Goal: Information Seeking & Learning: Understand process/instructions

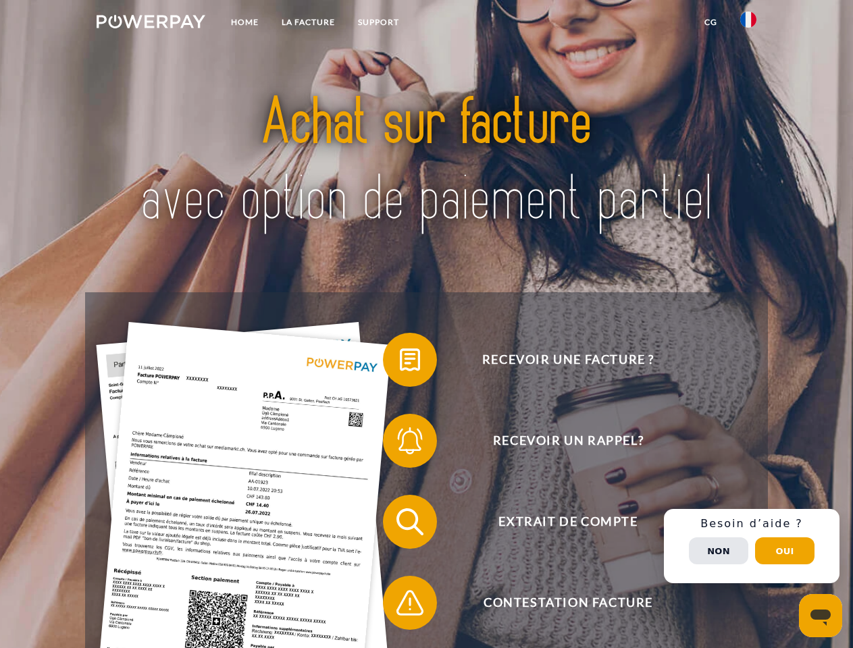
click at [151, 24] on img at bounding box center [151, 22] width 109 height 14
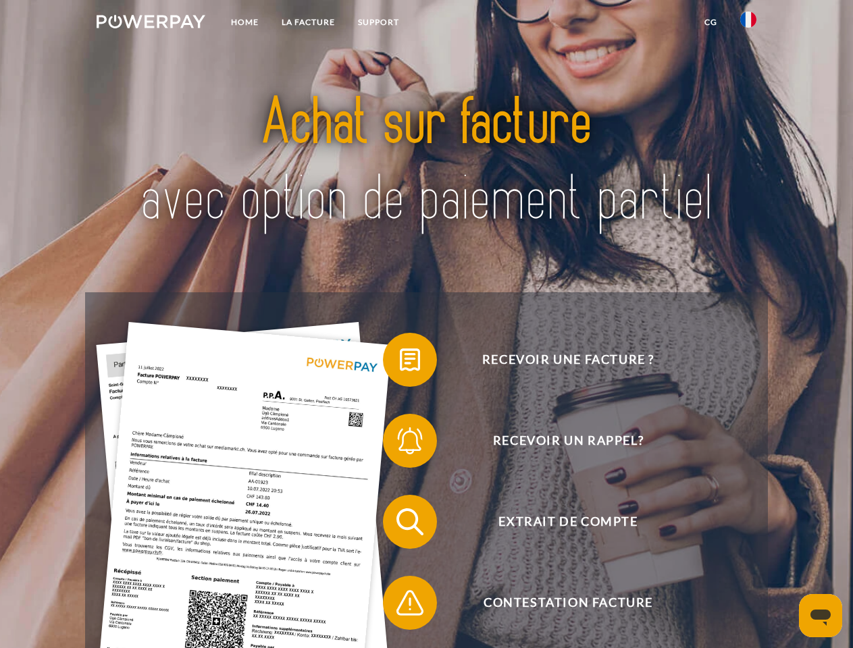
click at [748, 24] on img at bounding box center [748, 19] width 16 height 16
click at [710, 22] on link "CG" at bounding box center [711, 22] width 36 height 24
click at [400, 363] on span at bounding box center [390, 360] width 68 height 68
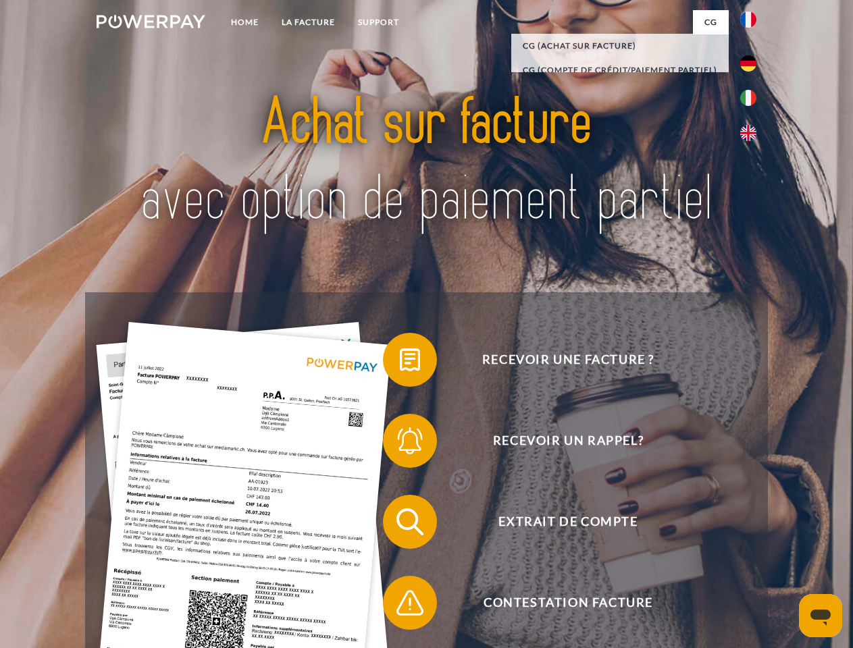
click at [400, 444] on span at bounding box center [390, 441] width 68 height 68
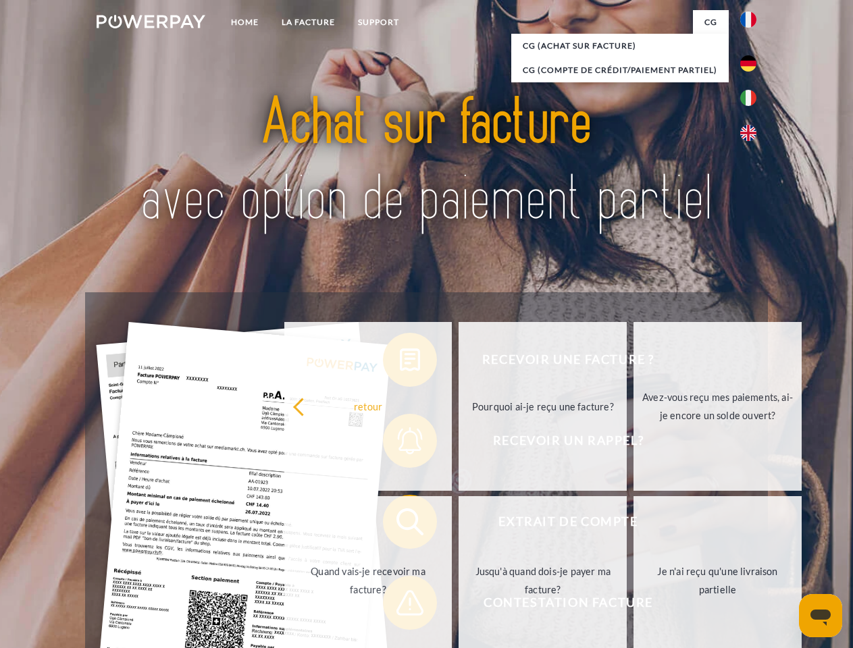
click at [458, 525] on link "Jusqu'à quand dois-je payer ma facture?" at bounding box center [542, 580] width 168 height 169
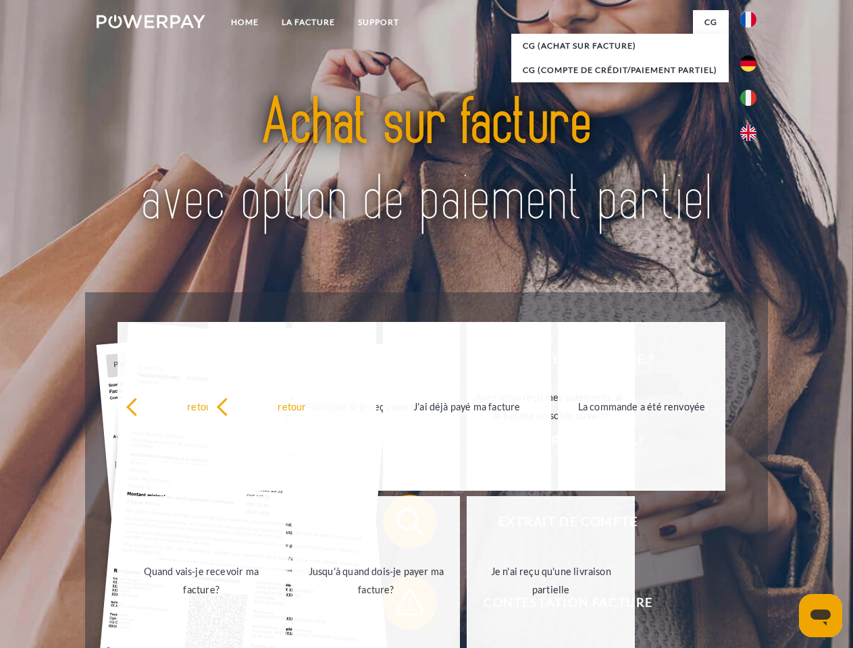
click at [400, 606] on span at bounding box center [390, 603] width 68 height 68
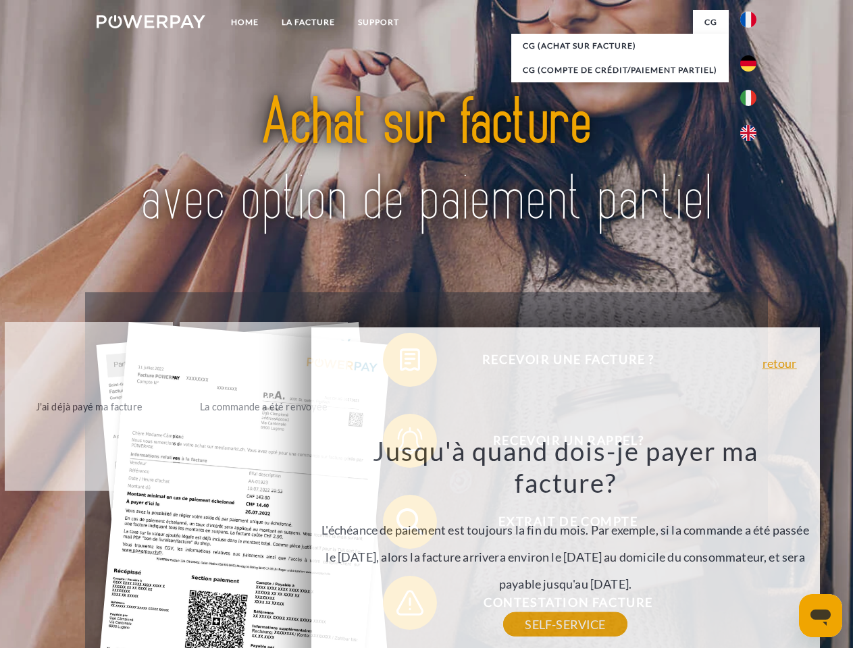
click at [751, 546] on div "Recevoir une facture ? Recevoir un rappel? Extrait de compte retour" at bounding box center [426, 562] width 682 height 540
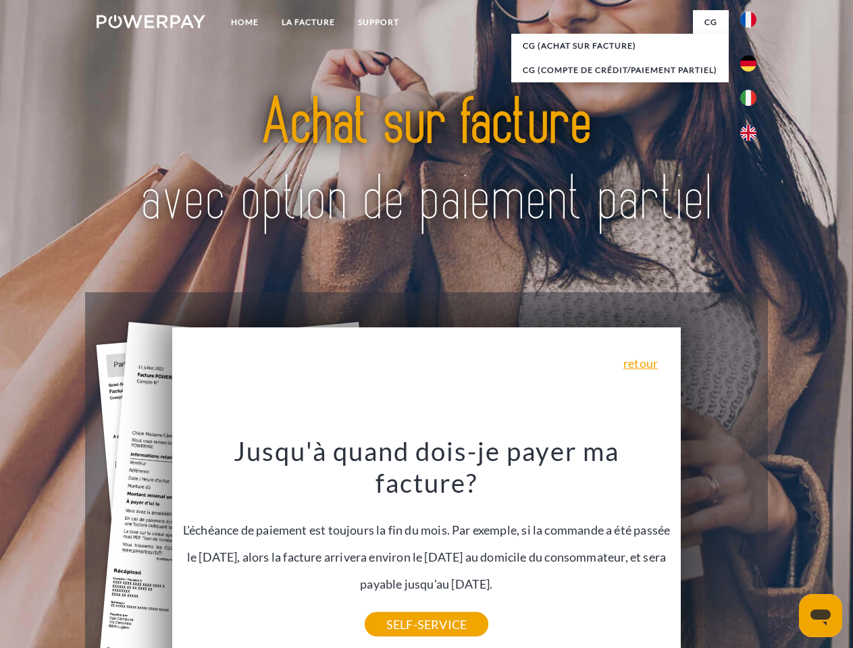
click at [718, 549] on span "Extrait de compte" at bounding box center [567, 522] width 331 height 54
click at [785, 551] on header "Home LA FACTURE Support" at bounding box center [426, 466] width 853 height 932
